Goal: Browse casually: Explore the website without a specific task or goal

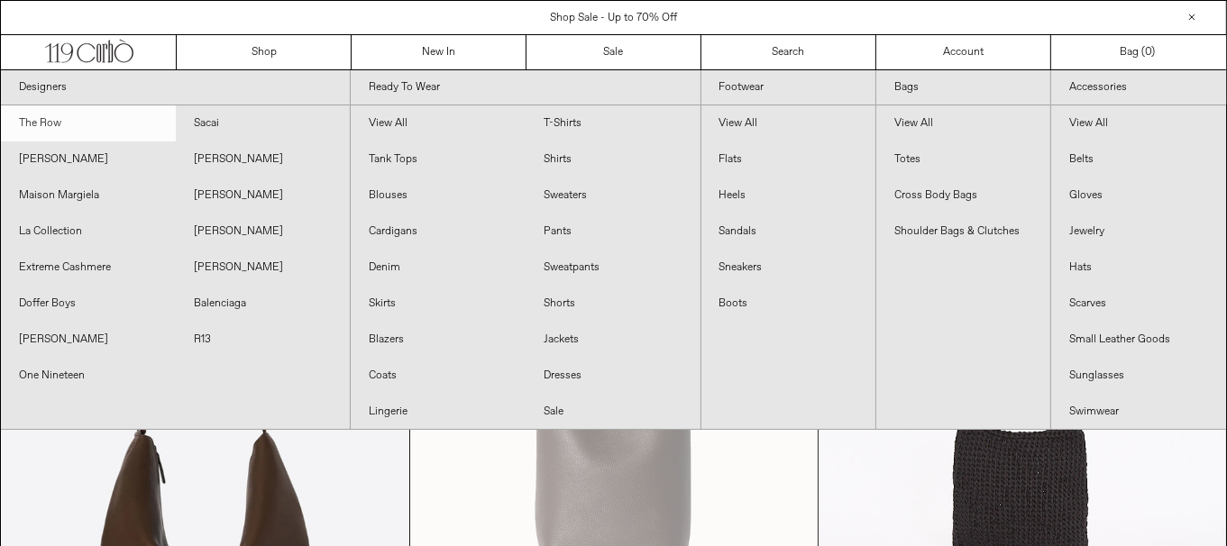
click at [116, 113] on link "The Row" at bounding box center [88, 123] width 175 height 36
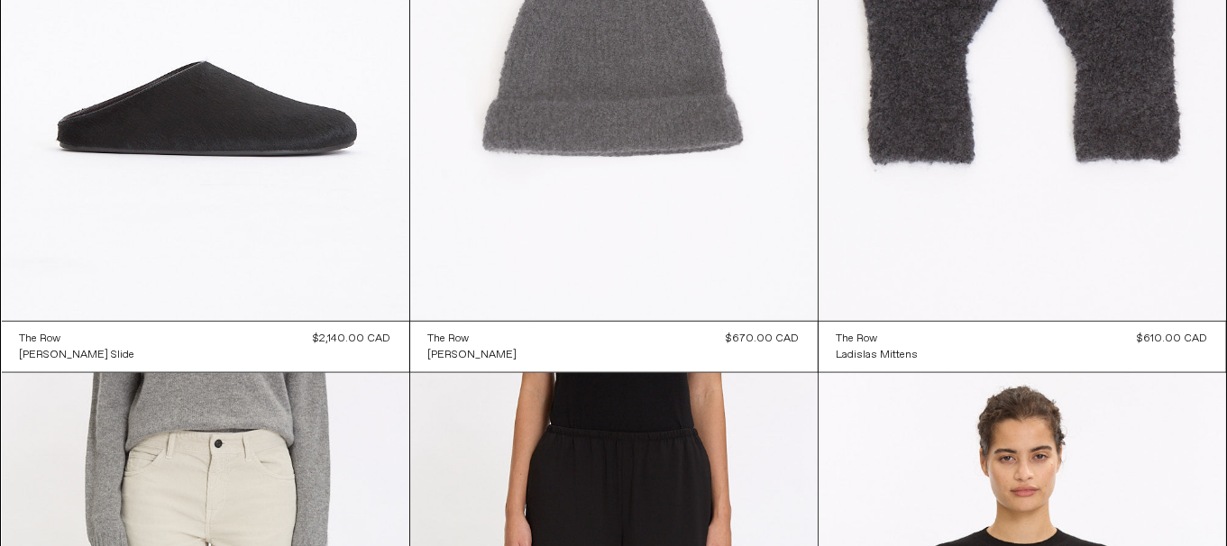
scroll to position [1712, 0]
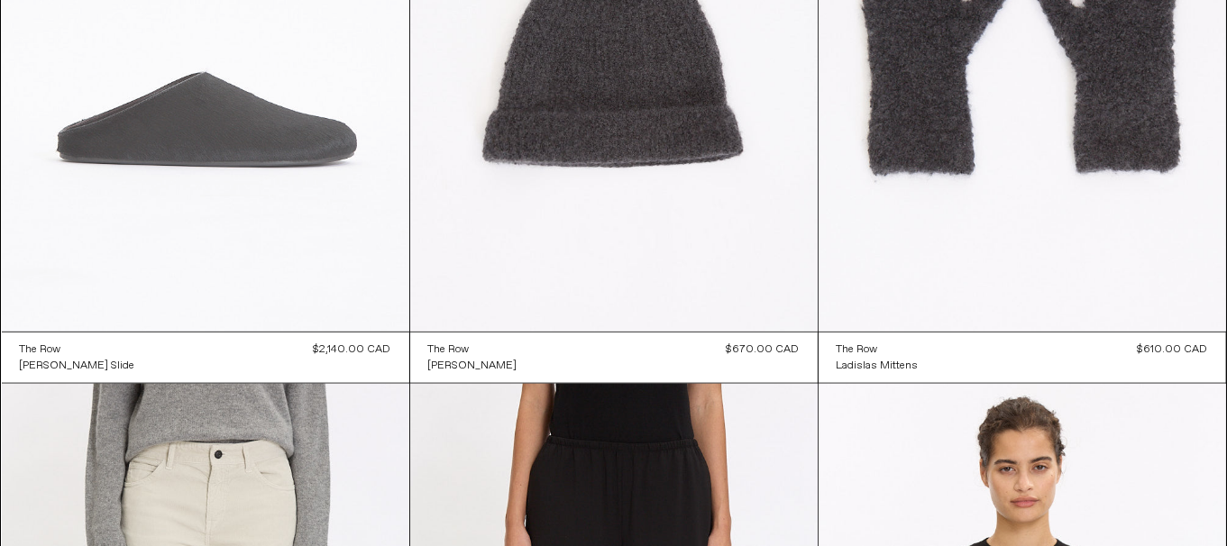
click at [213, 263] on at bounding box center [205, 26] width 407 height 611
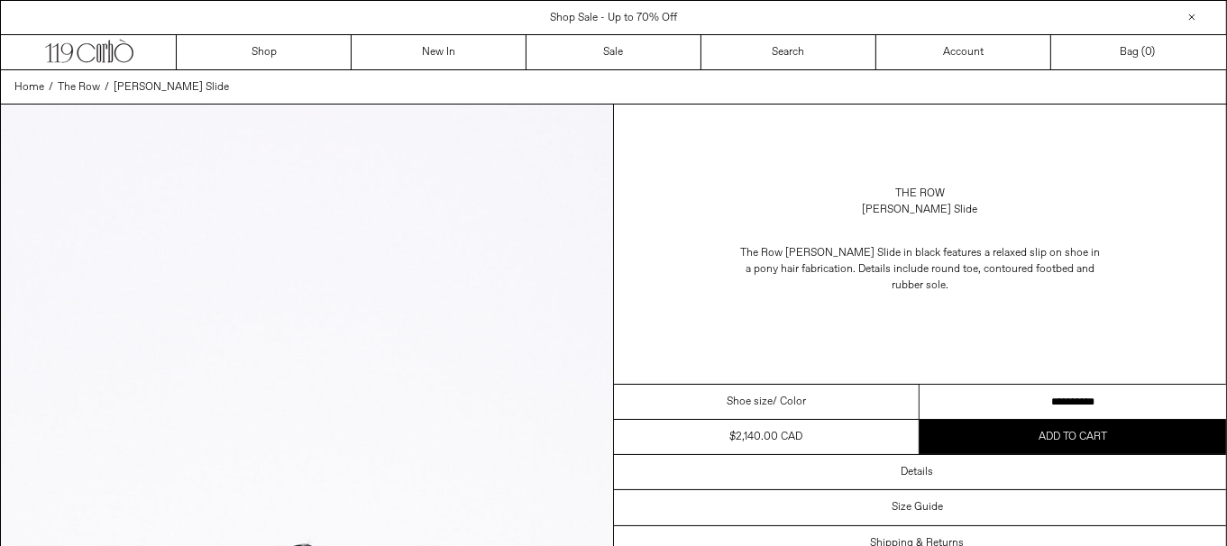
click at [1101, 391] on select "**********" at bounding box center [1072, 402] width 306 height 35
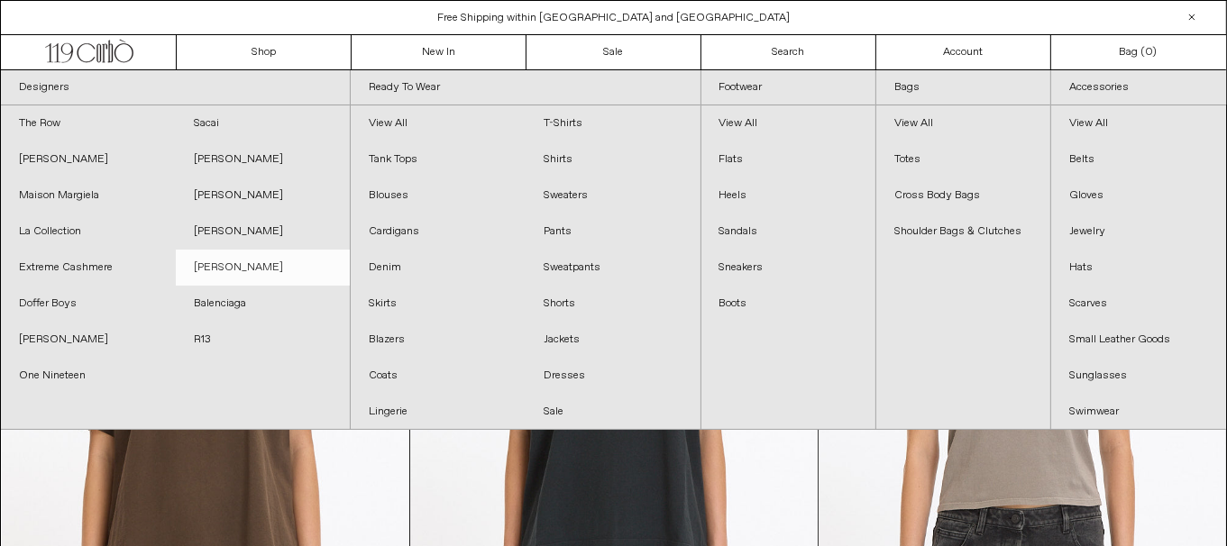
click at [231, 268] on link "[PERSON_NAME]" at bounding box center [263, 268] width 175 height 36
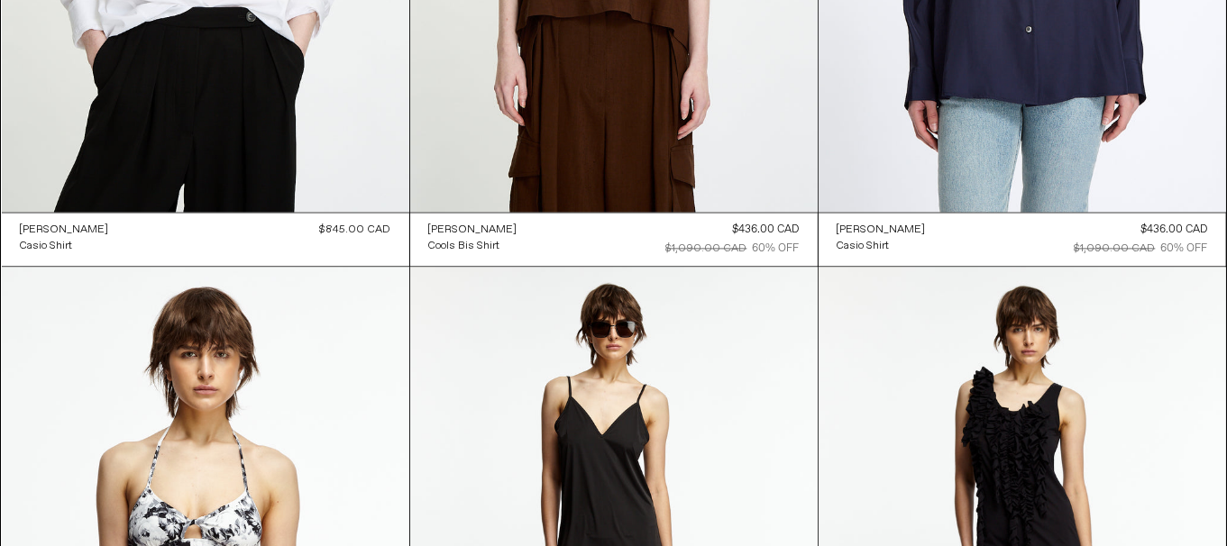
scroll to position [10291, 0]
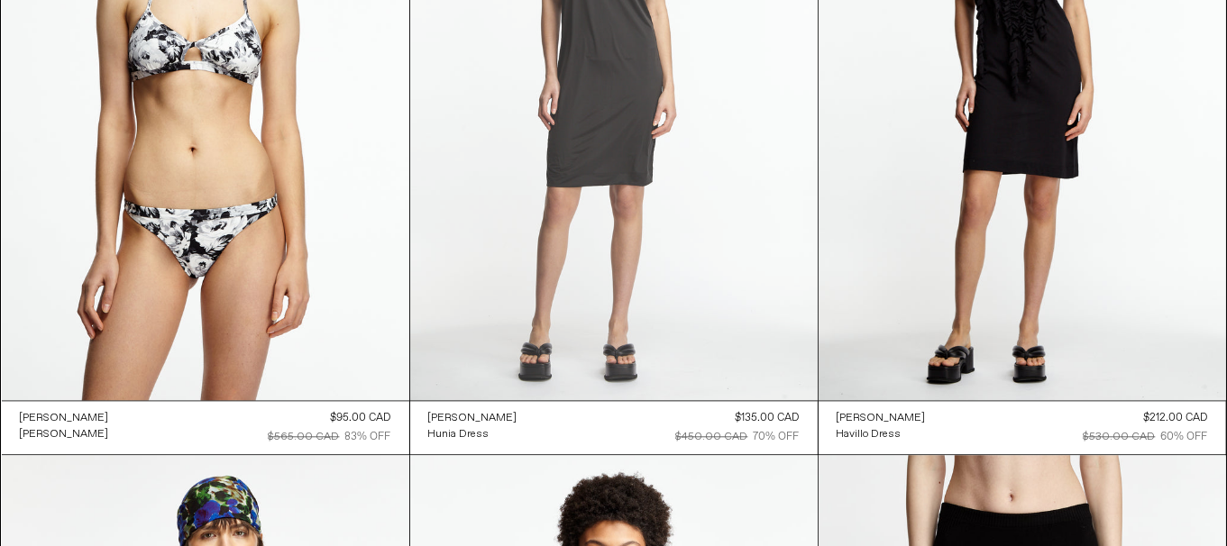
click at [667, 227] on at bounding box center [613, 94] width 407 height 611
click at [653, 183] on at bounding box center [613, 94] width 407 height 611
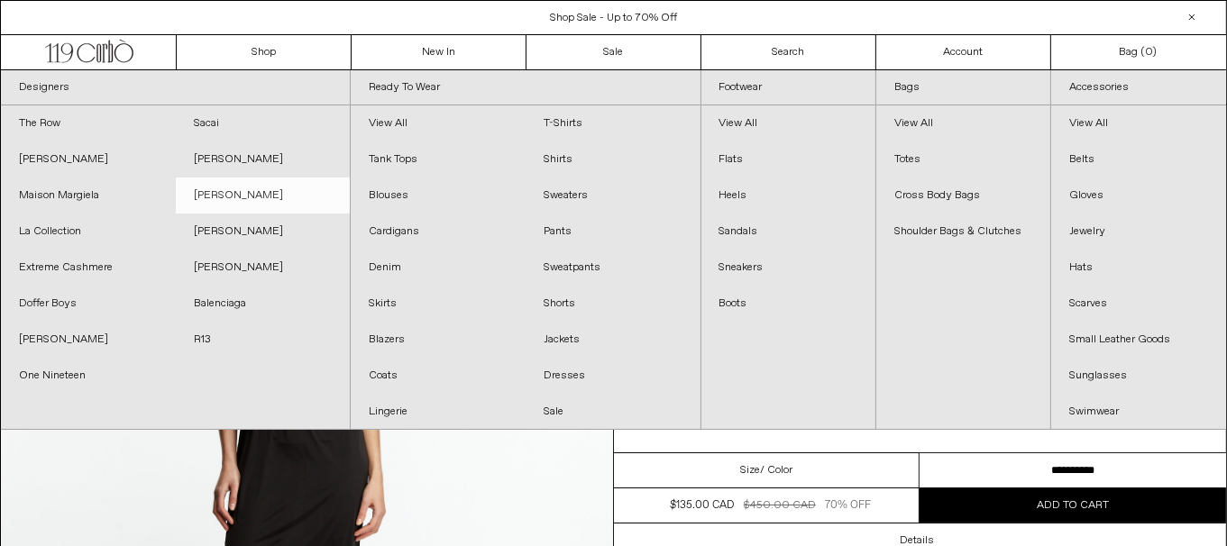
click at [264, 193] on link "[PERSON_NAME]" at bounding box center [263, 196] width 175 height 36
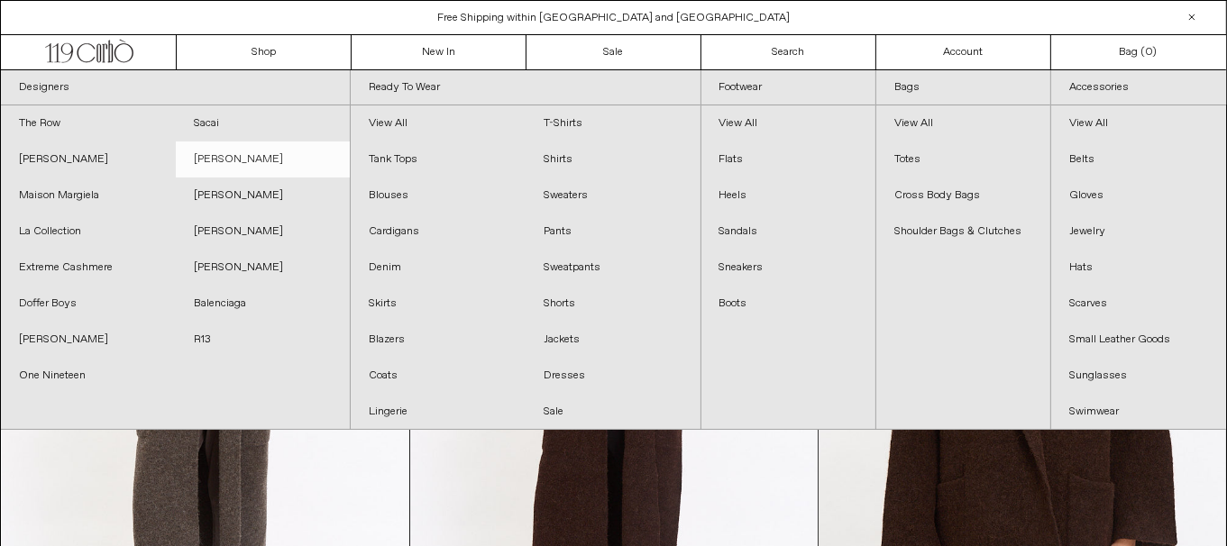
click at [243, 151] on link "[PERSON_NAME]" at bounding box center [263, 160] width 175 height 36
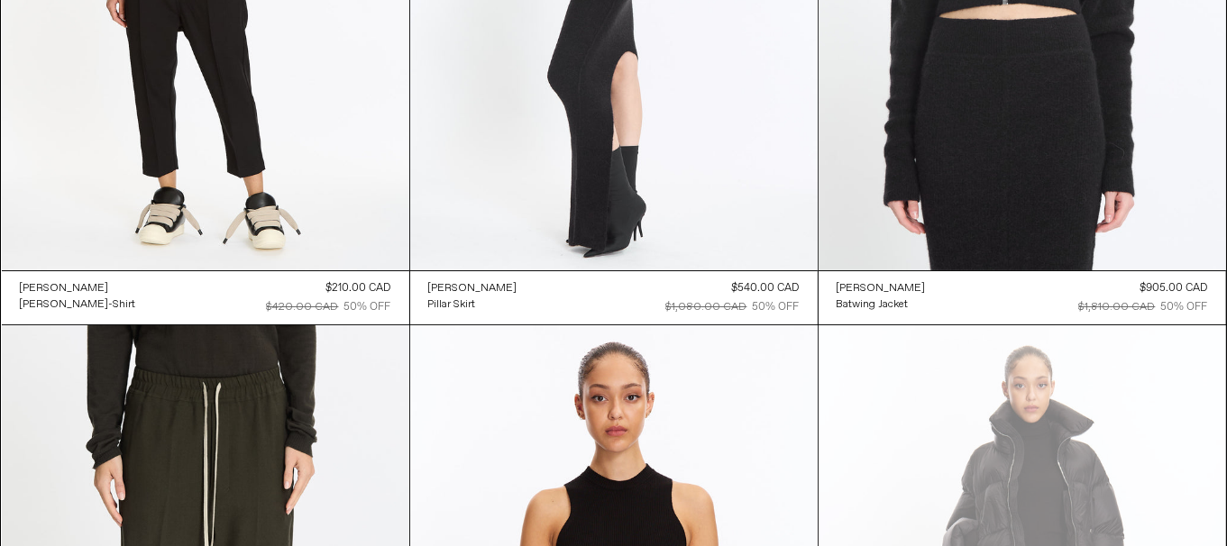
scroll to position [6902, 0]
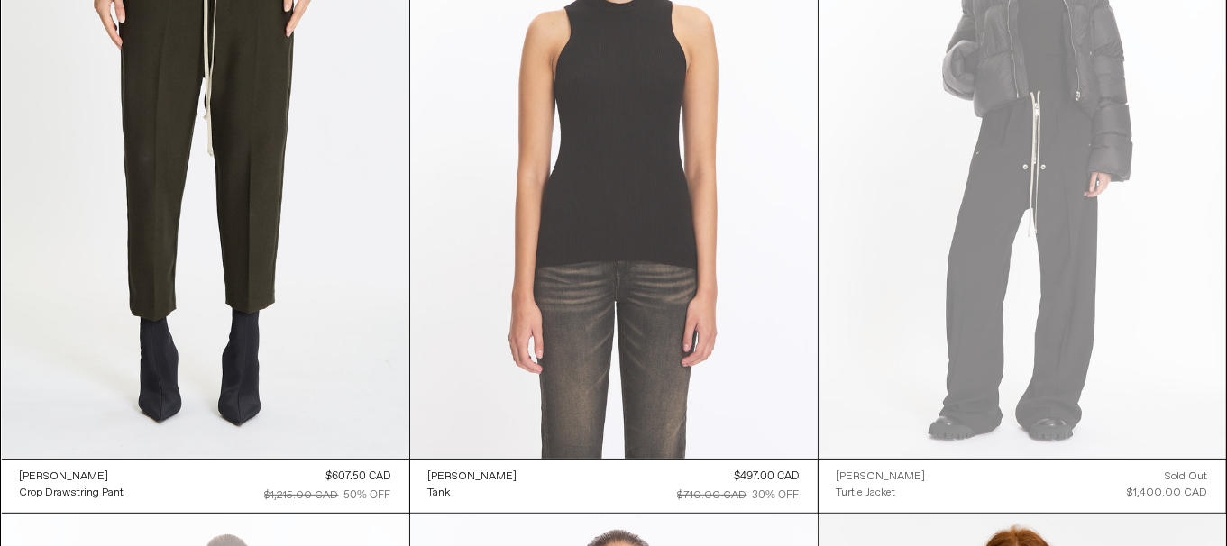
click at [678, 357] on at bounding box center [613, 153] width 407 height 611
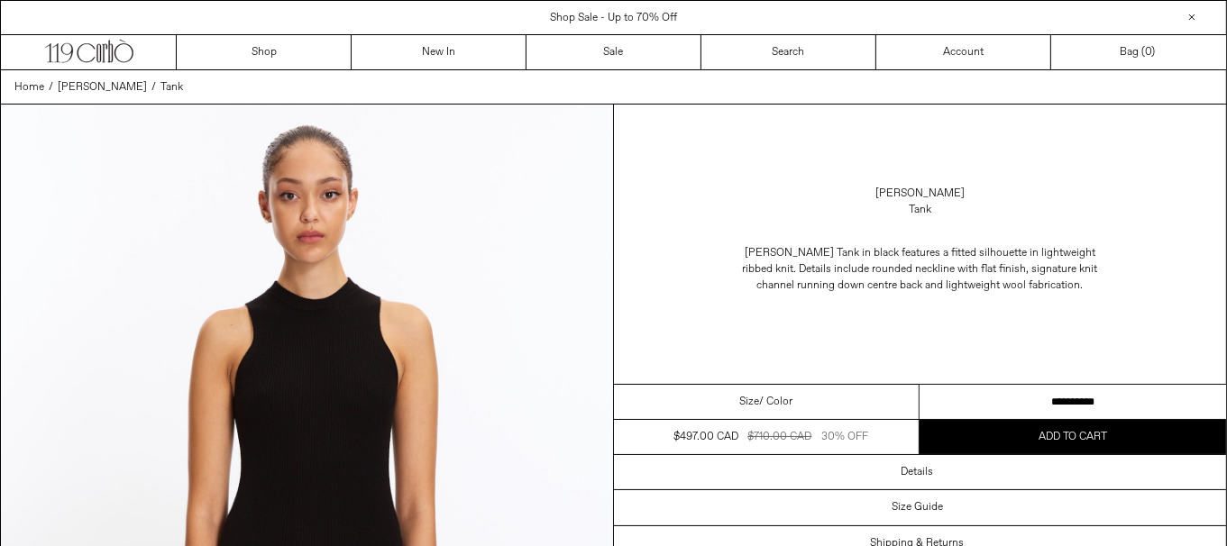
click at [1032, 402] on select "**********" at bounding box center [1072, 402] width 306 height 35
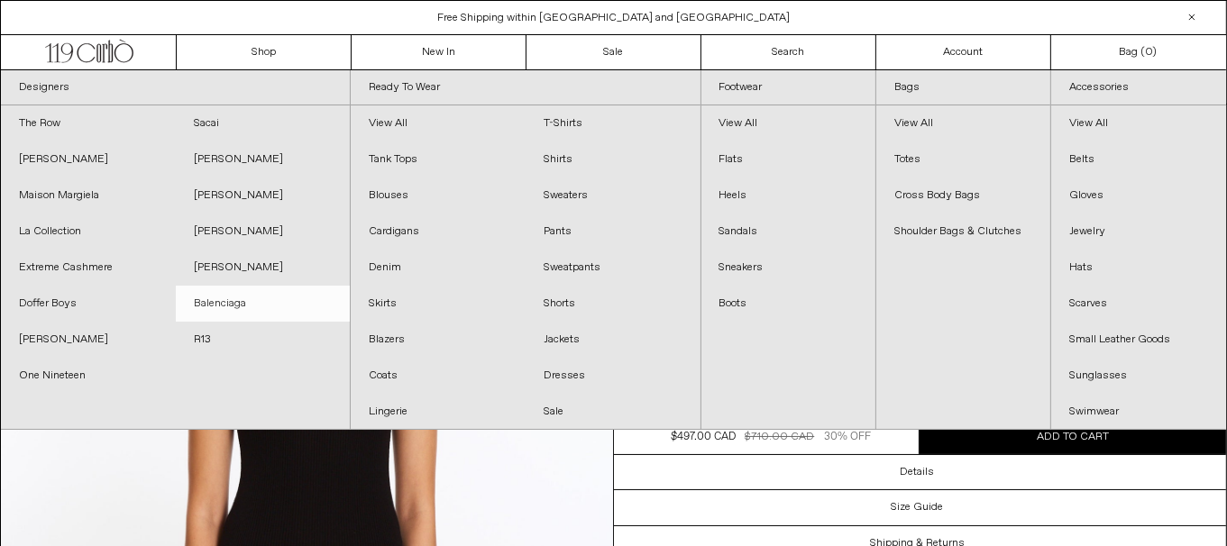
click at [269, 307] on link "Balenciaga" at bounding box center [263, 304] width 175 height 36
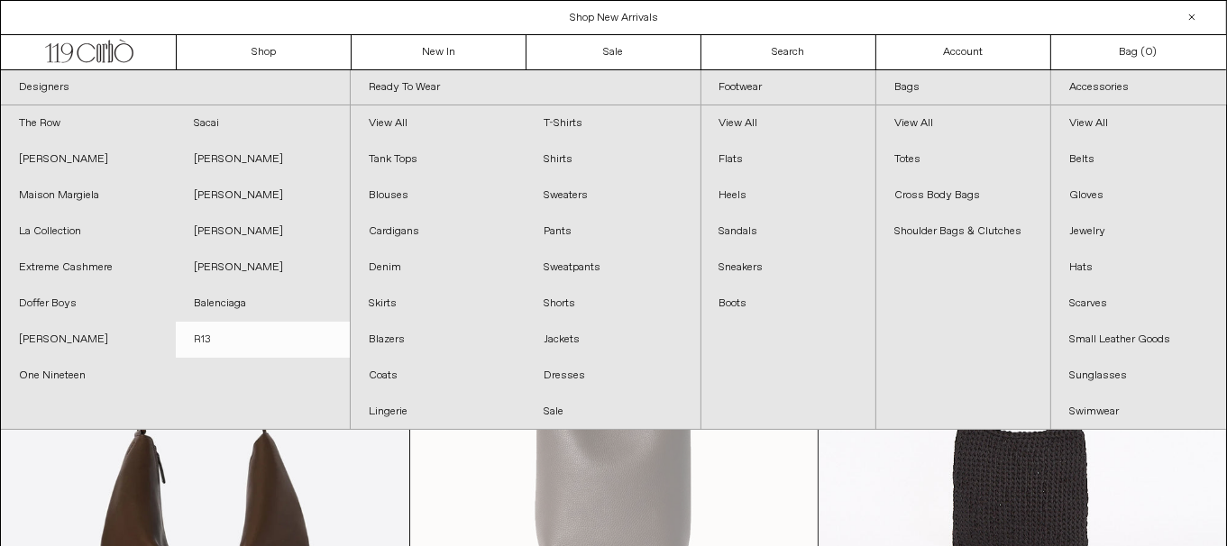
click at [239, 348] on link "R13" at bounding box center [263, 340] width 175 height 36
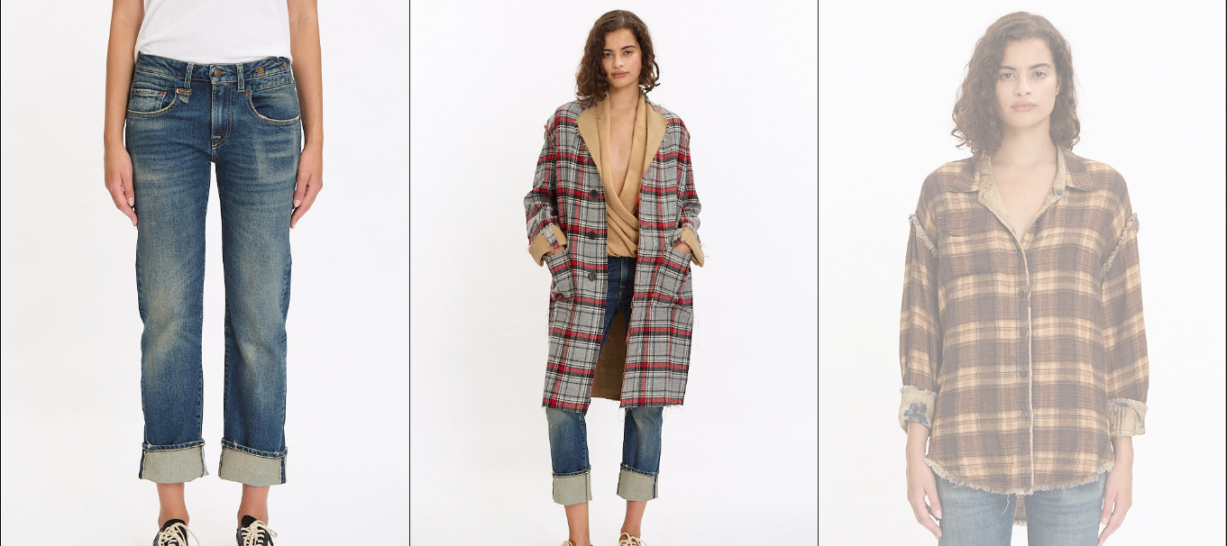
scroll to position [1911, 0]
